Goal: Book appointment/travel/reservation

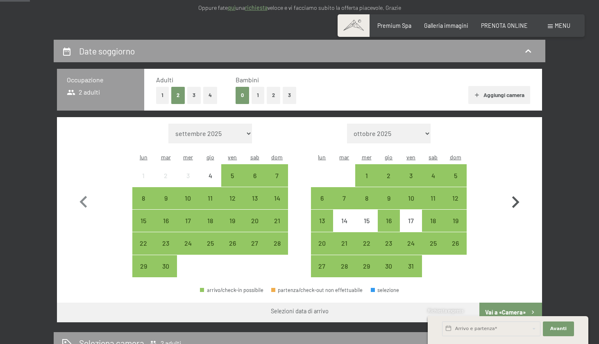
scroll to position [138, 0]
click at [518, 196] on icon "button" at bounding box center [515, 202] width 7 height 12
select select "[DATE]"
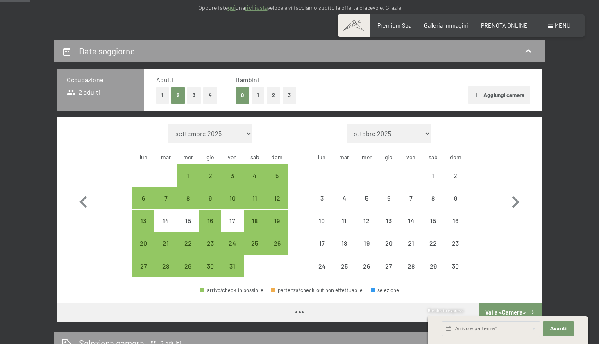
select select "[DATE]"
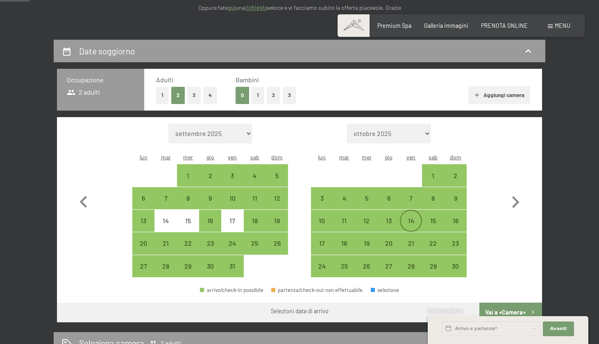
click at [412, 218] on div "14" at bounding box center [411, 228] width 20 height 20
select select "[DATE]"
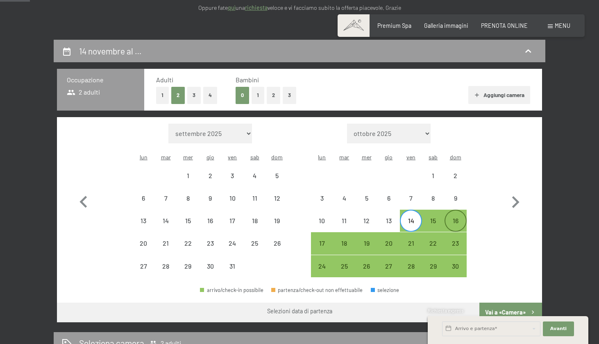
click at [457, 218] on div "16" at bounding box center [455, 228] width 20 height 20
select select "[DATE]"
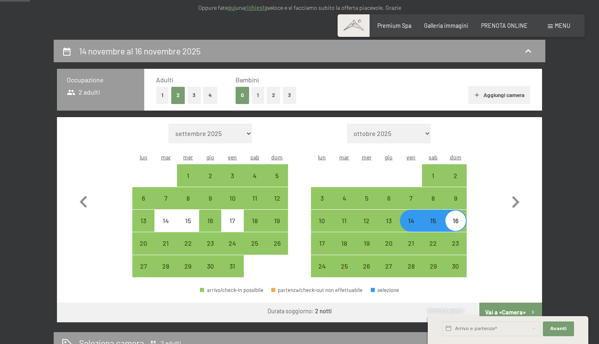
click at [516, 303] on button "Vai a «Camera»" at bounding box center [510, 313] width 63 height 20
select select "[DATE]"
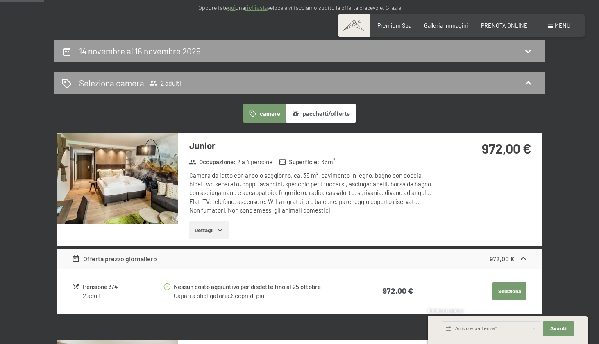
scroll to position [177, 0]
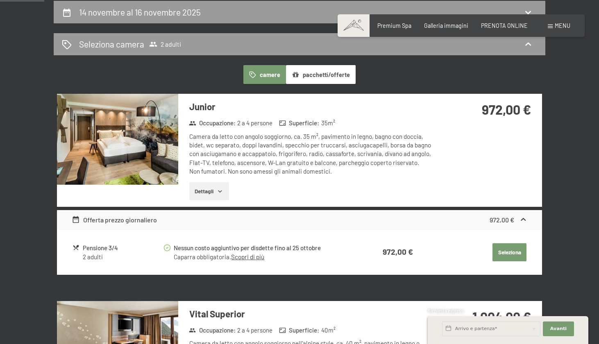
click at [204, 186] on button "Dettagli" at bounding box center [209, 191] width 40 height 18
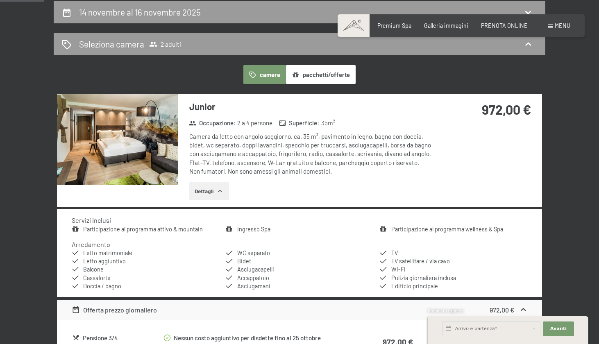
click at [130, 149] on img at bounding box center [117, 139] width 121 height 91
click at [0, 0] on button "button" at bounding box center [0, 0] width 0 height 0
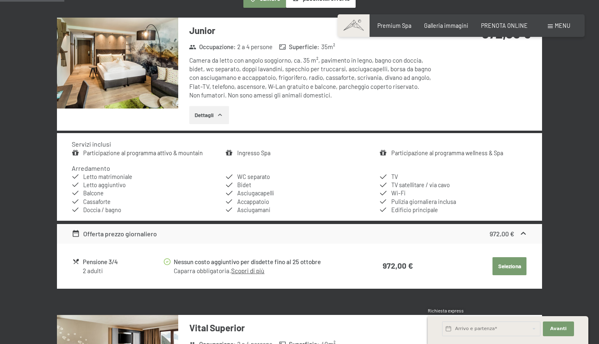
scroll to position [262, 0]
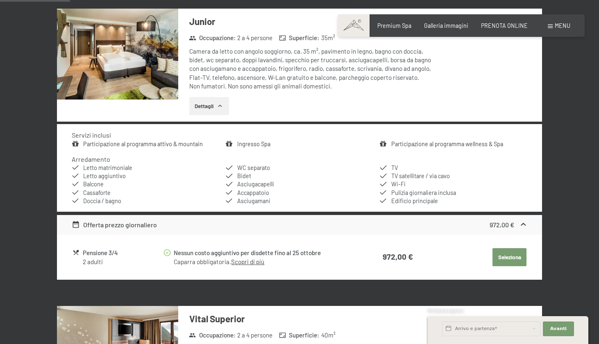
click at [514, 254] on button "Seleziona" at bounding box center [510, 257] width 34 height 18
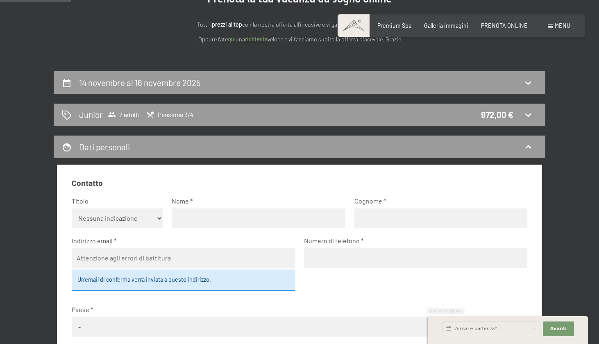
scroll to position [99, 0]
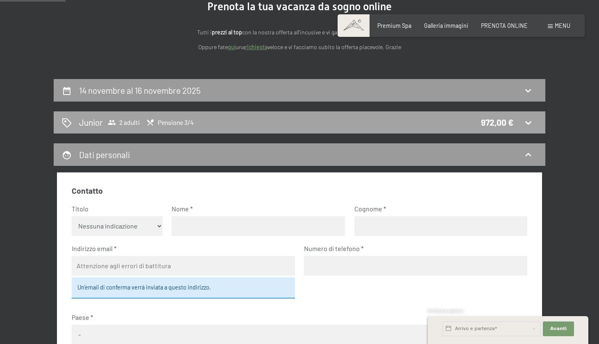
click at [533, 123] on icon at bounding box center [528, 123] width 10 height 10
